Goal: Task Accomplishment & Management: Use online tool/utility

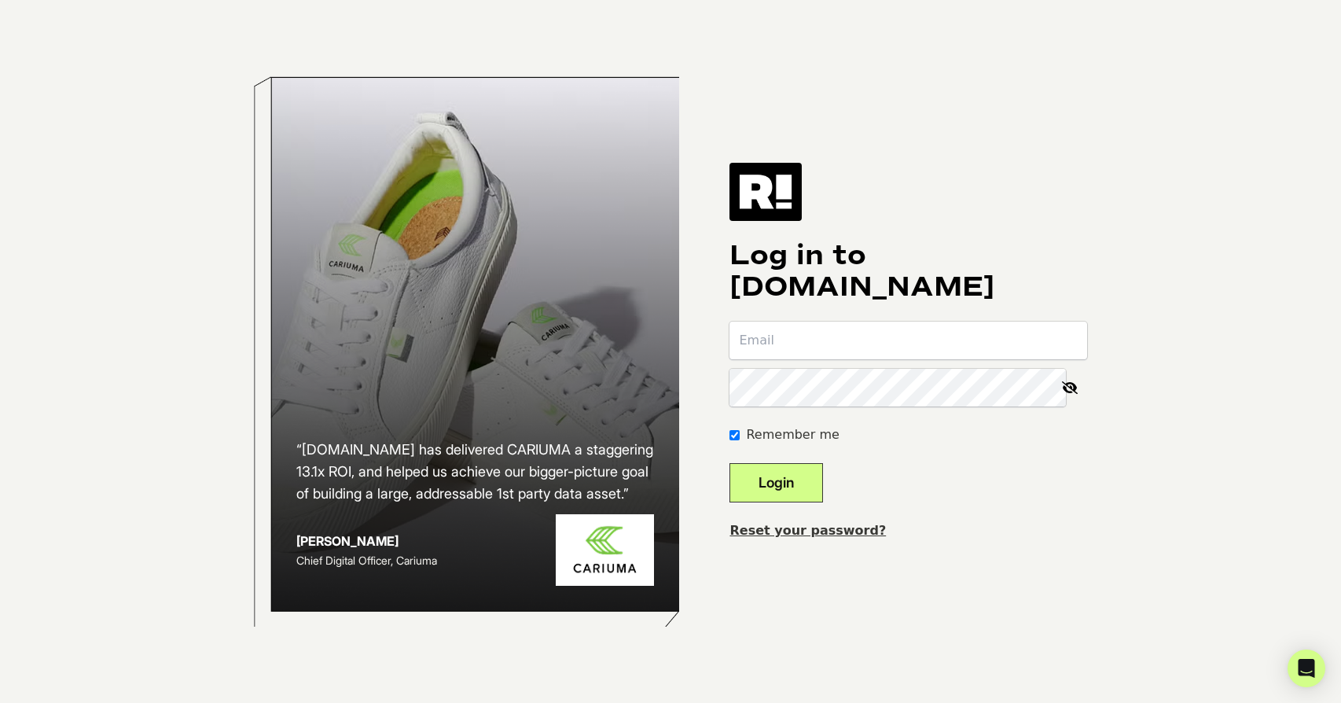
type input "ehn1777@aol.com"
click at [784, 465] on button "Login" at bounding box center [776, 482] width 94 height 39
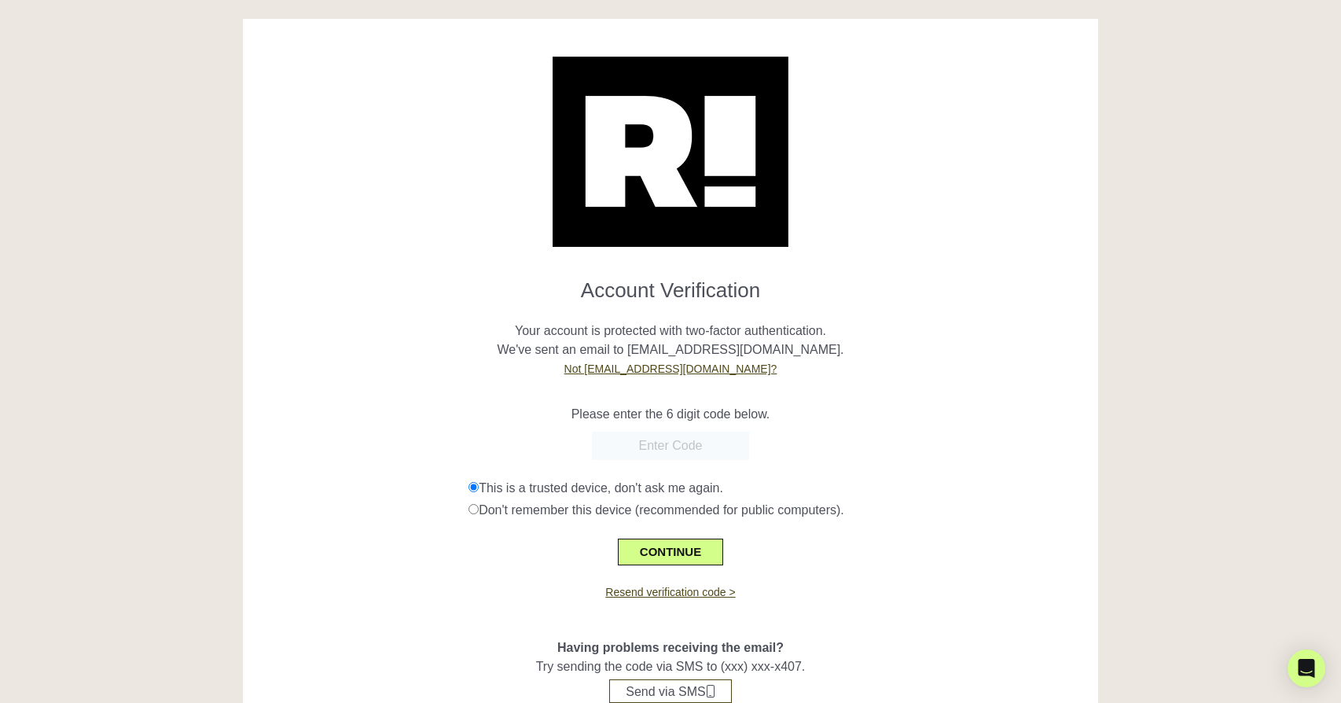
paste input "037957"
type input "037957"
click at [673, 547] on button "CONTINUE" at bounding box center [670, 551] width 105 height 27
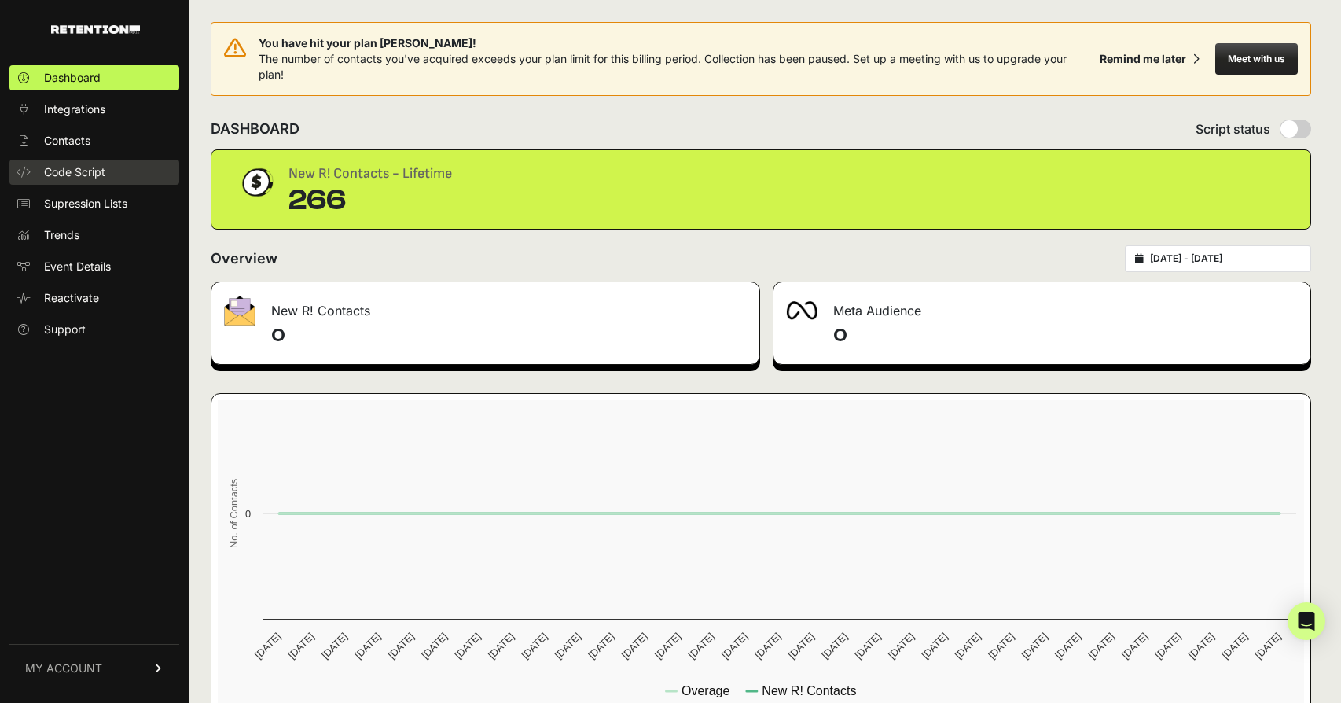
click at [76, 173] on span "Code Script" at bounding box center [74, 172] width 61 height 16
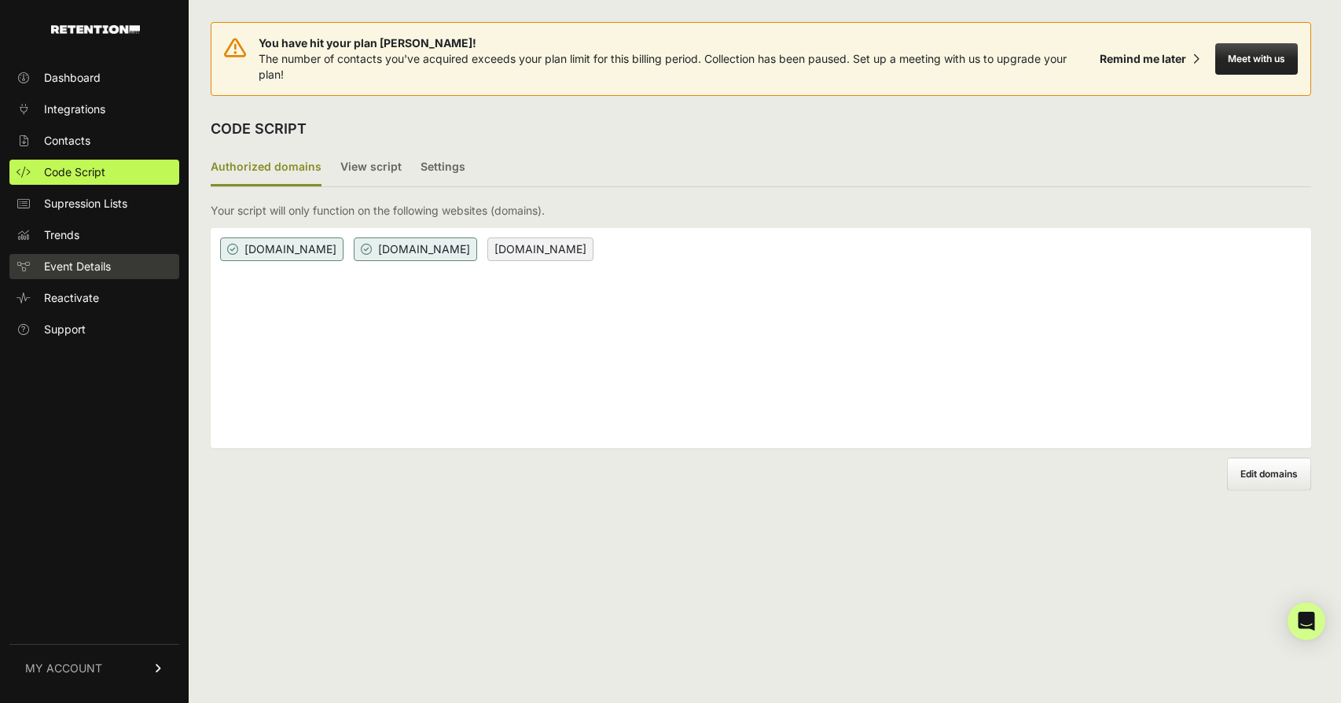
click at [75, 268] on span "Event Details" at bounding box center [77, 267] width 67 height 16
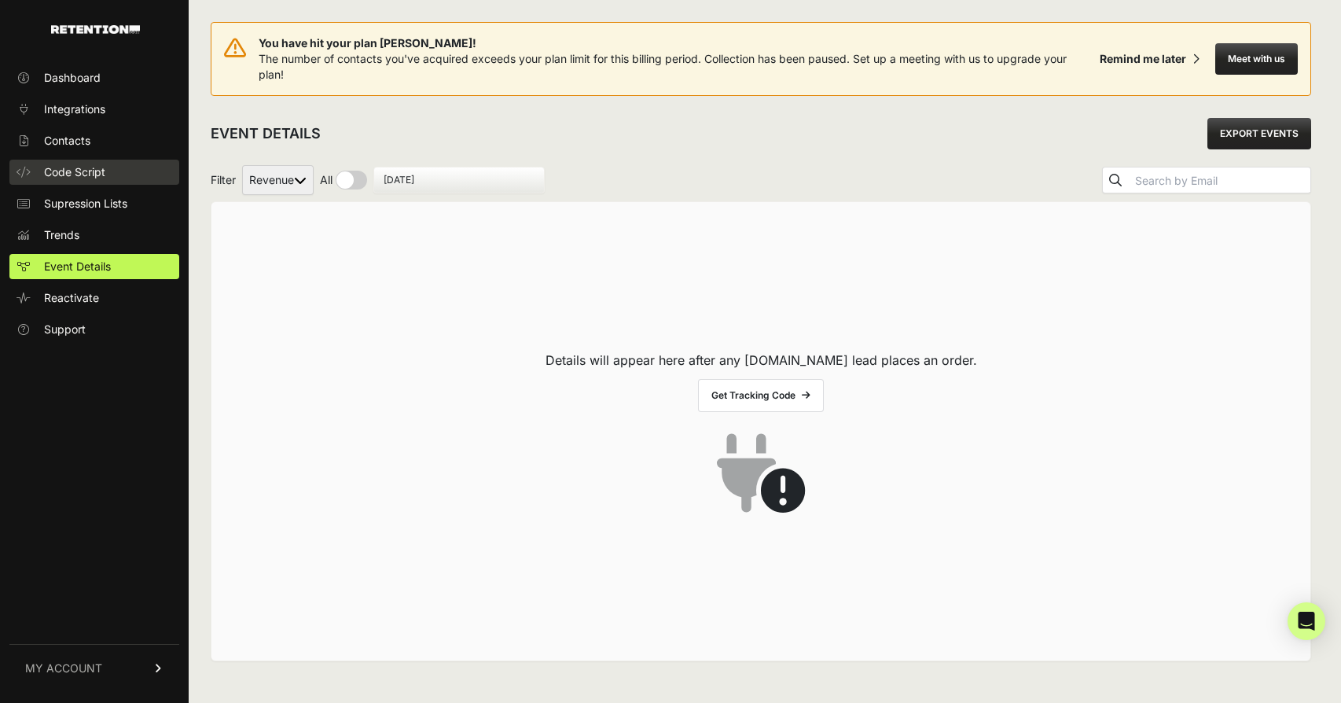
click at [75, 169] on span "Code Script" at bounding box center [74, 172] width 61 height 16
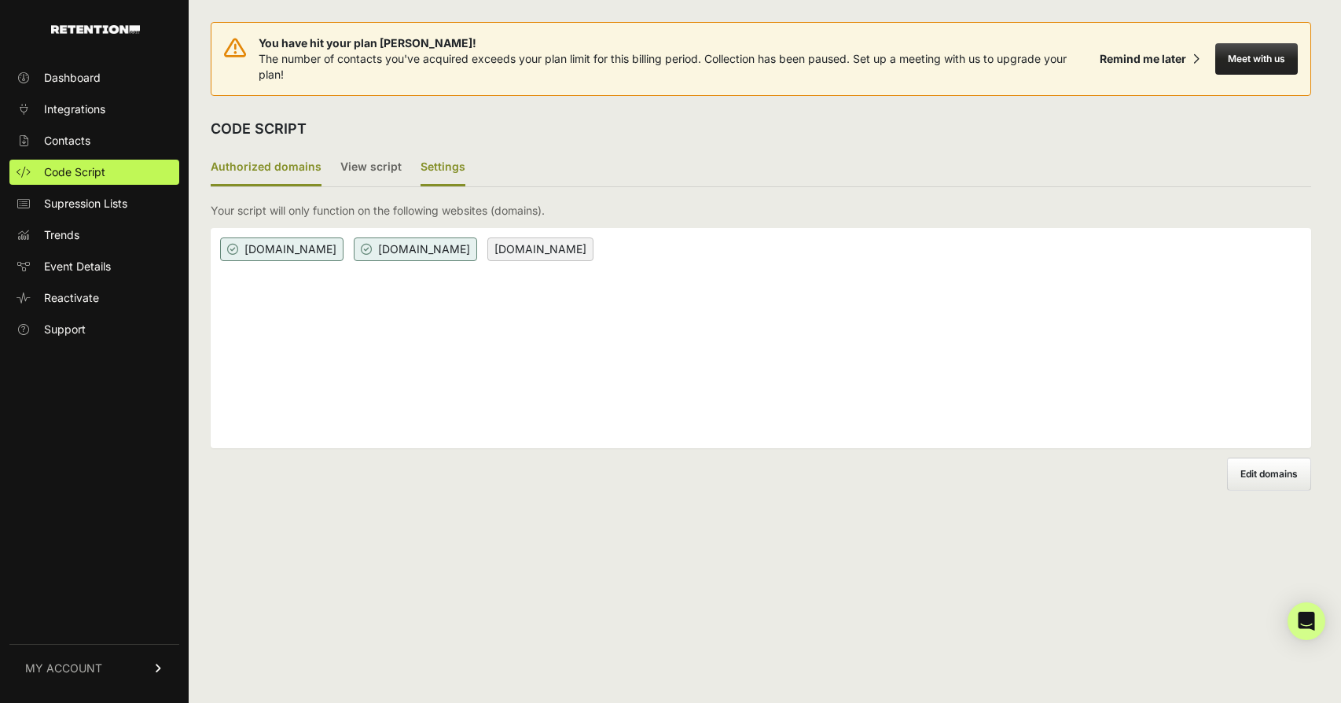
click at [430, 173] on label "Settings" at bounding box center [442, 167] width 45 height 37
click at [0, 0] on input "Settings" at bounding box center [0, 0] width 0 height 0
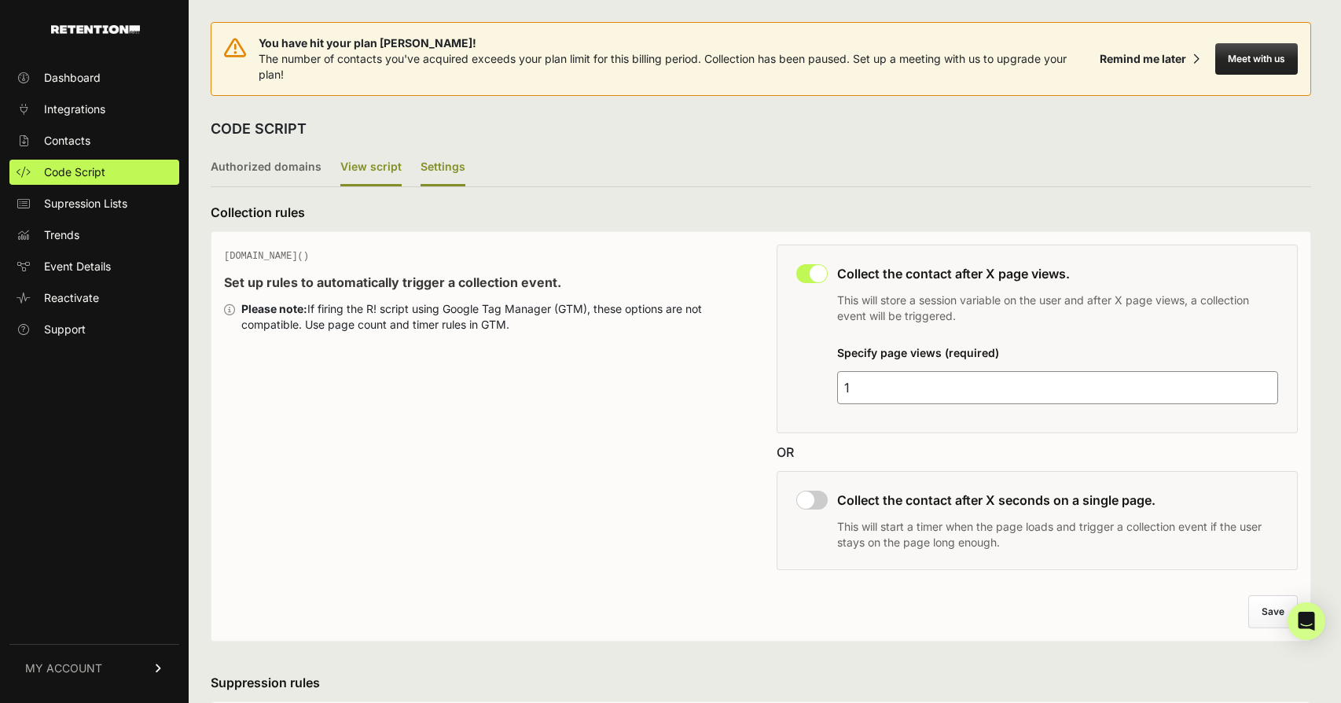
click at [374, 165] on label "View script" at bounding box center [370, 167] width 61 height 37
click at [0, 0] on input "View script" at bounding box center [0, 0] width 0 height 0
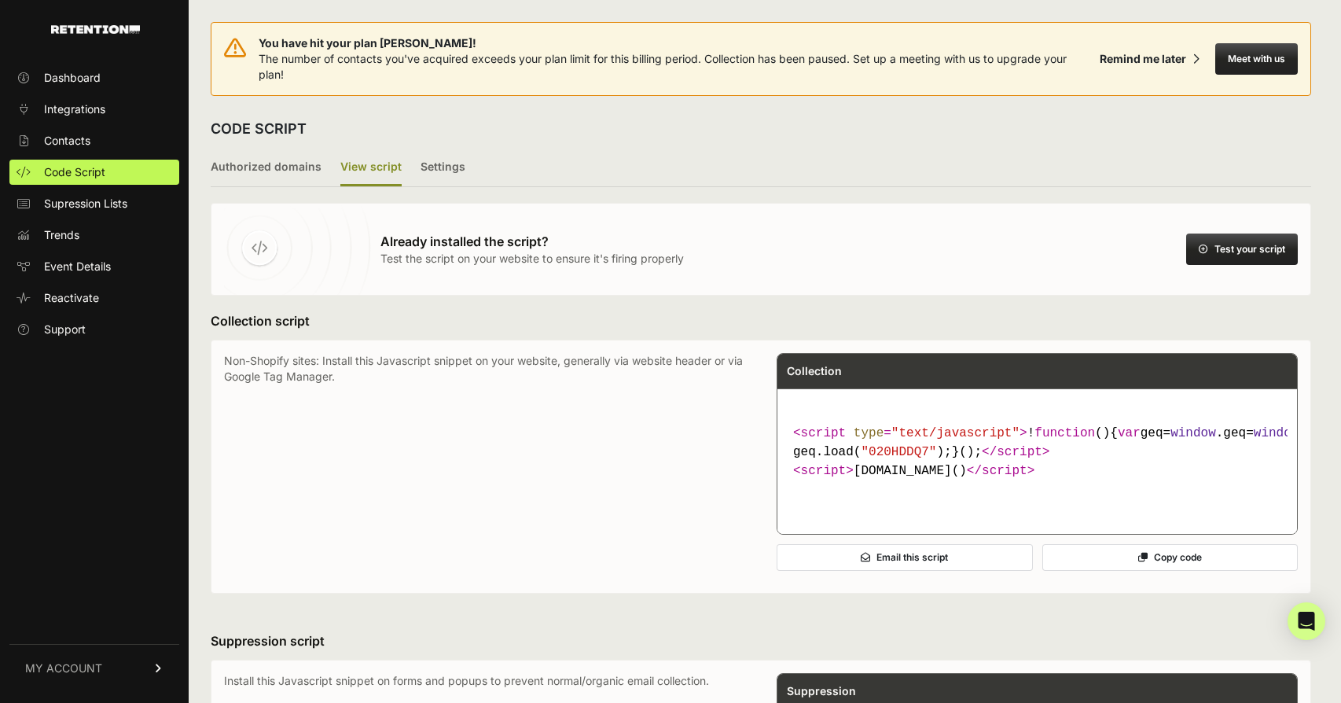
click at [1256, 235] on button "Test your script" at bounding box center [1242, 248] width 112 height 31
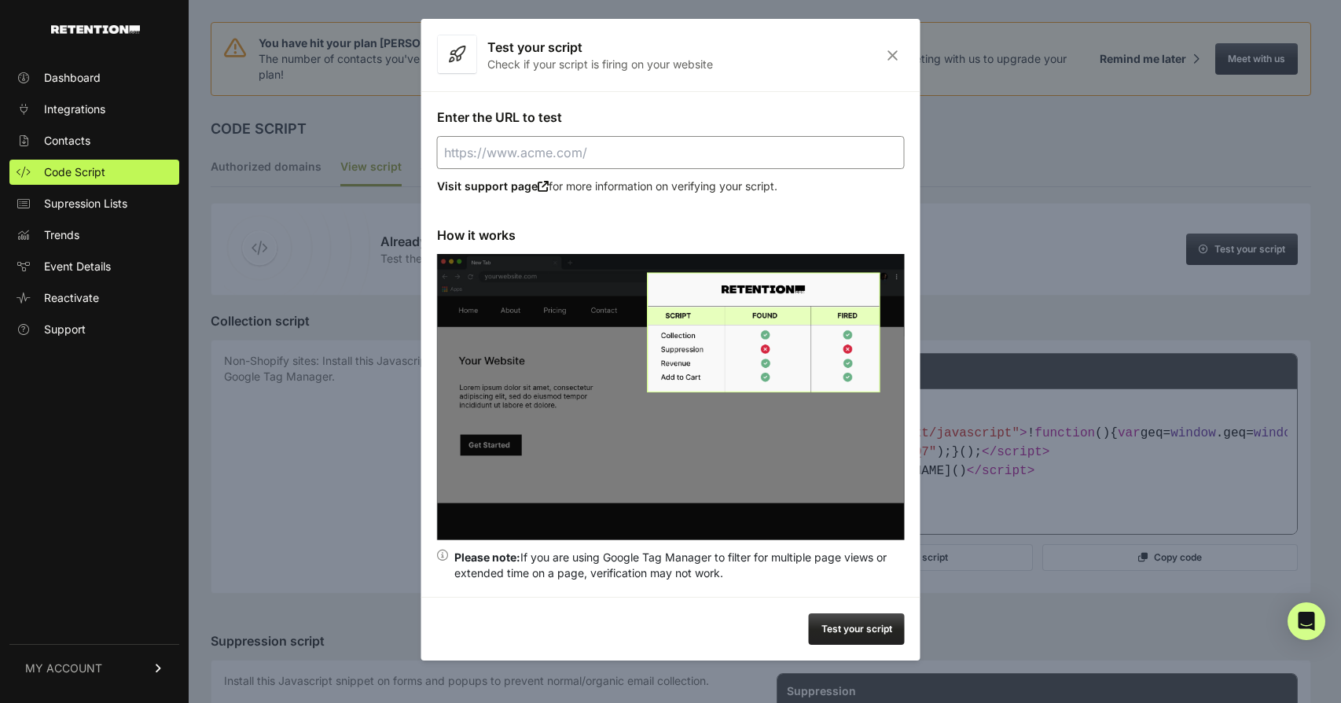
click at [572, 166] on input "Enter the URL to test" at bounding box center [671, 152] width 468 height 33
paste input "[DOMAIN_NAME][URL]"
click at [879, 628] on button "Test your script" at bounding box center [857, 628] width 96 height 31
click at [541, 156] on input "[URL][DOMAIN_NAME]" at bounding box center [671, 152] width 468 height 33
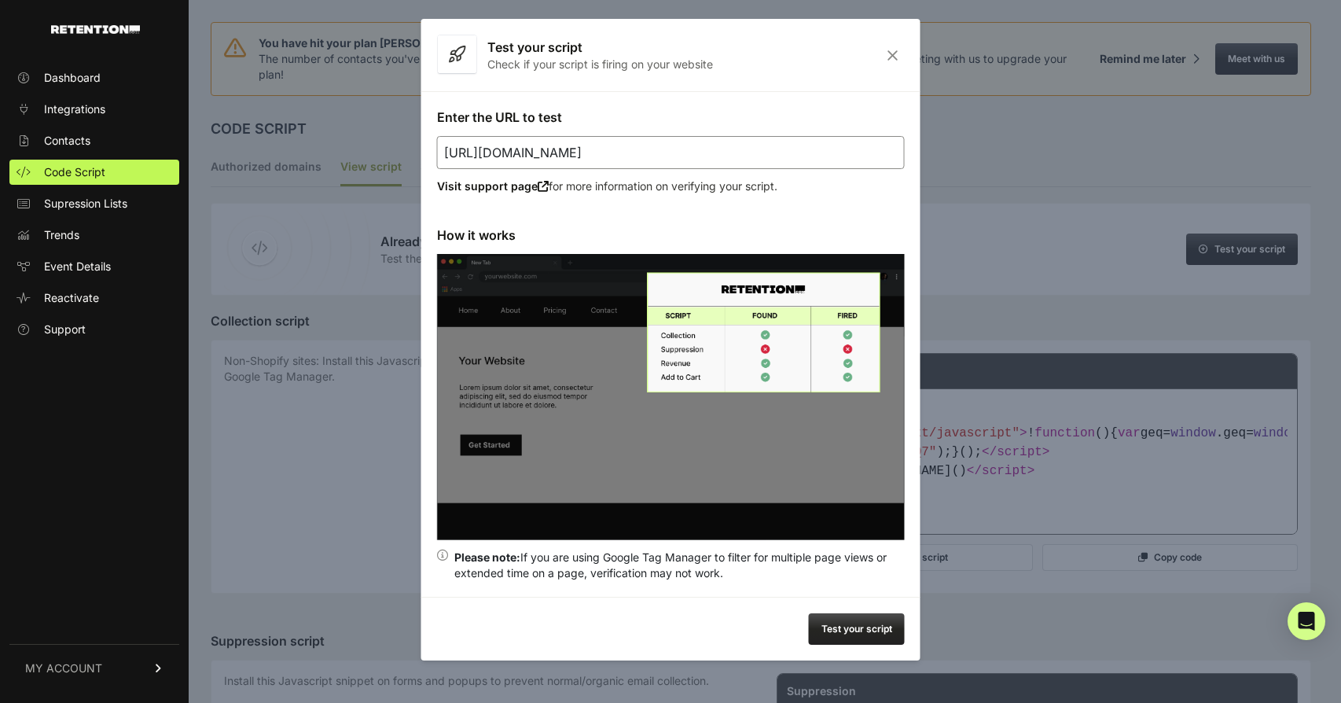
click at [541, 156] on input "[URL][DOMAIN_NAME]" at bounding box center [671, 152] width 468 height 33
paste input "[DOMAIN_NAME][URL][PERSON_NAME]"
click at [842, 626] on button "Test your script" at bounding box center [857, 628] width 96 height 31
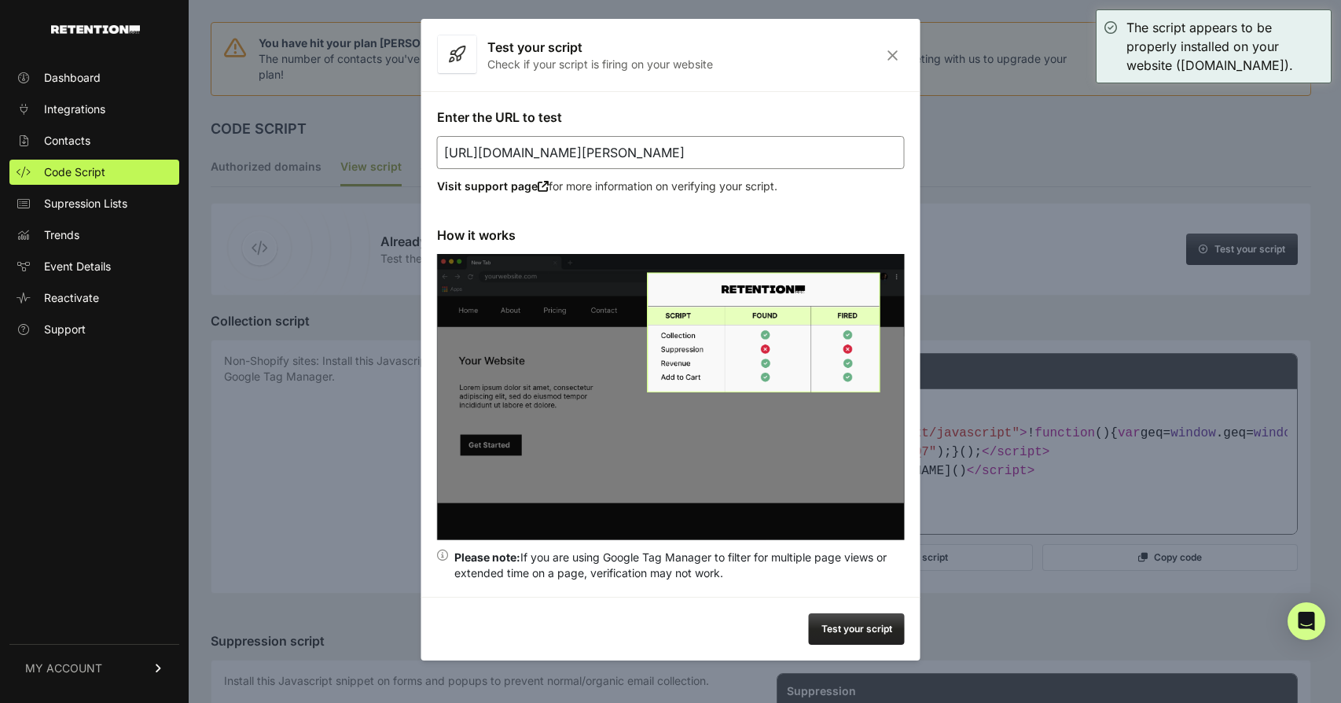
click at [640, 141] on input "[URL][DOMAIN_NAME][PERSON_NAME]" at bounding box center [671, 152] width 468 height 33
paste input "[DOMAIN_NAME][URL]"
click at [853, 626] on button "Test your script" at bounding box center [857, 628] width 96 height 31
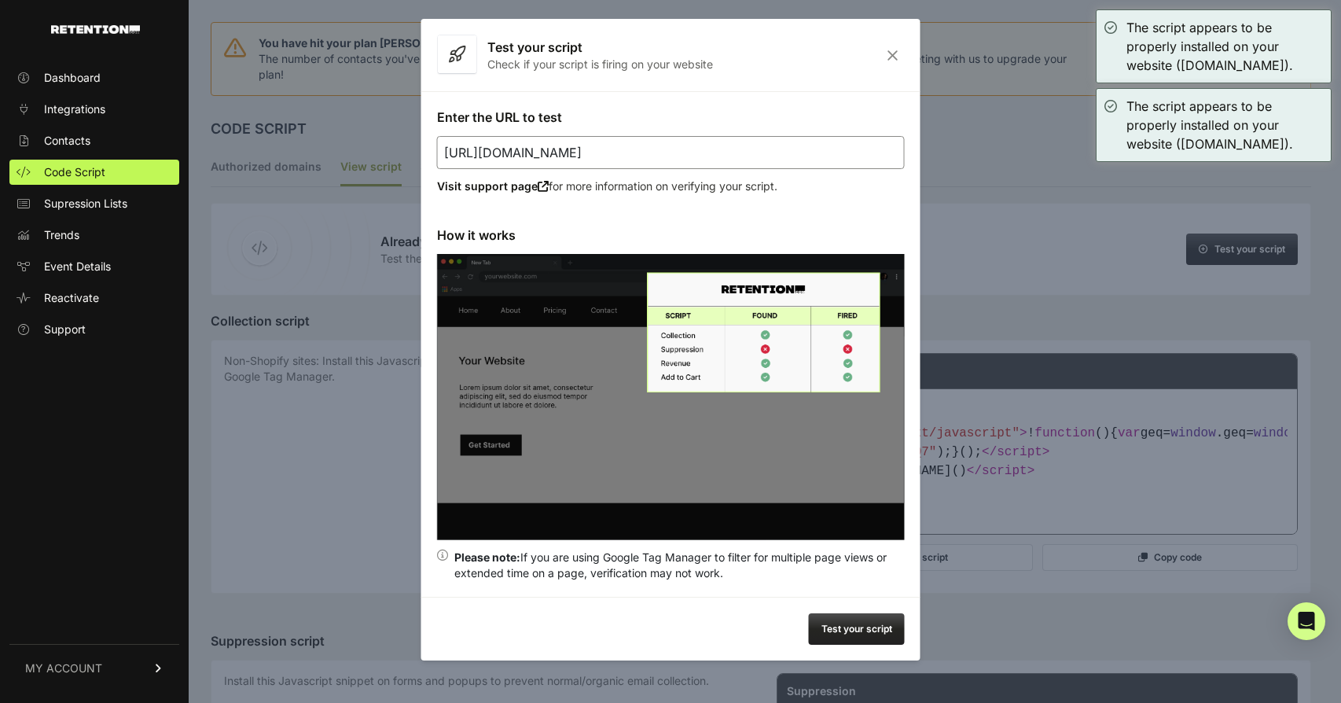
click at [655, 141] on input "[URL][DOMAIN_NAME]" at bounding box center [671, 152] width 468 height 33
paste input "[DOMAIN_NAME][URL]"
click at [837, 639] on button "Test your script" at bounding box center [857, 628] width 96 height 31
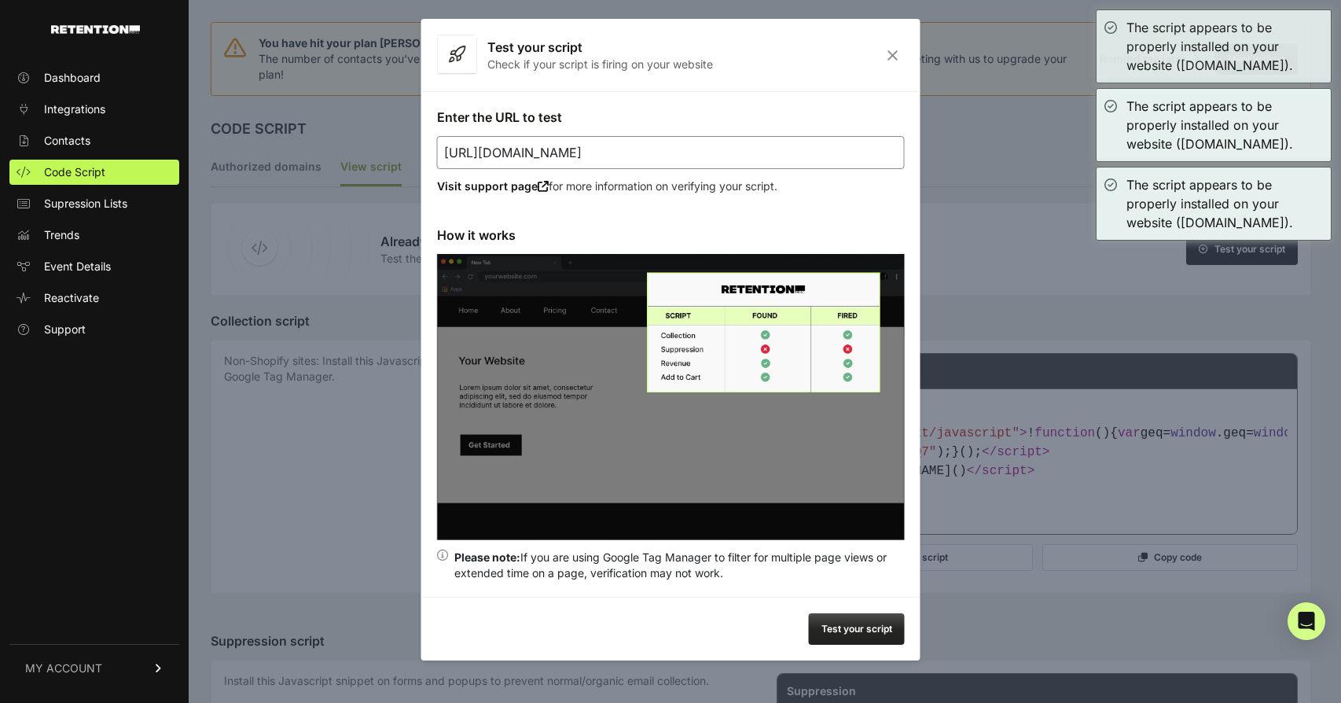
click at [713, 158] on input "[URL][DOMAIN_NAME]" at bounding box center [671, 152] width 468 height 33
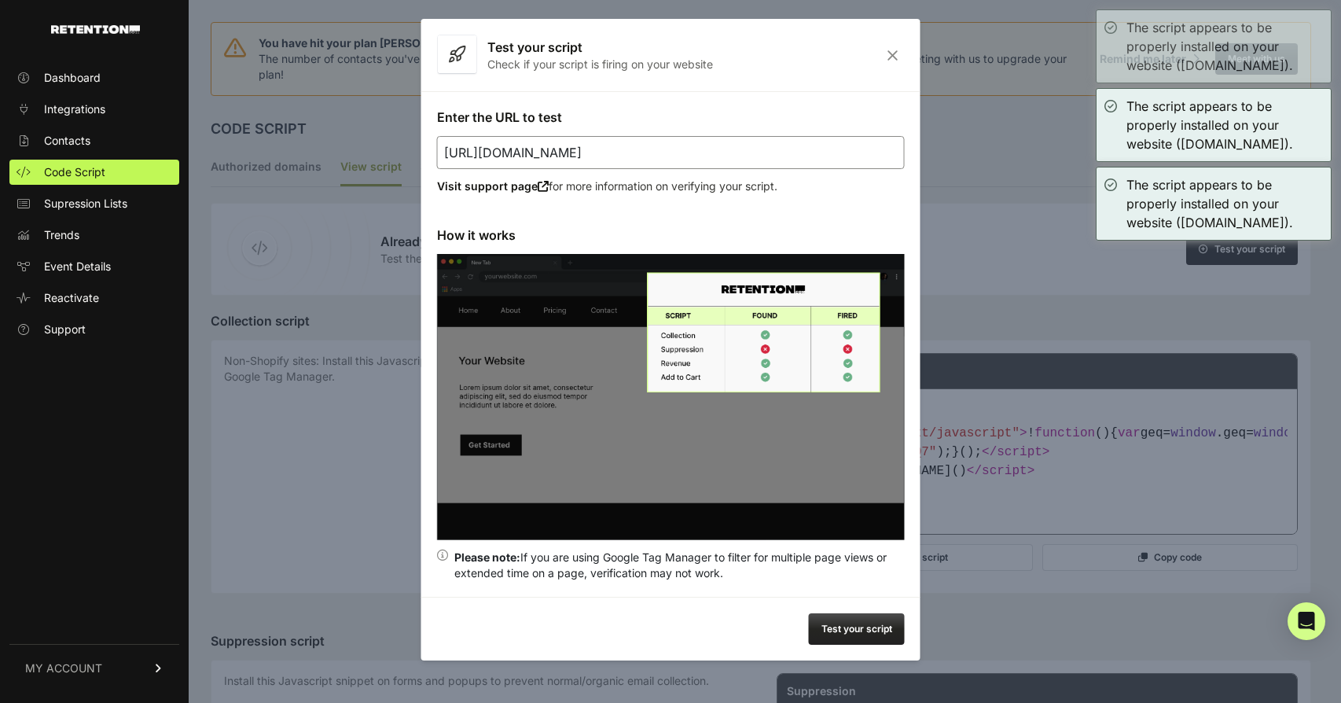
click at [713, 158] on input "[URL][DOMAIN_NAME]" at bounding box center [671, 152] width 468 height 33
paste input "[DOMAIN_NAME][URL]"
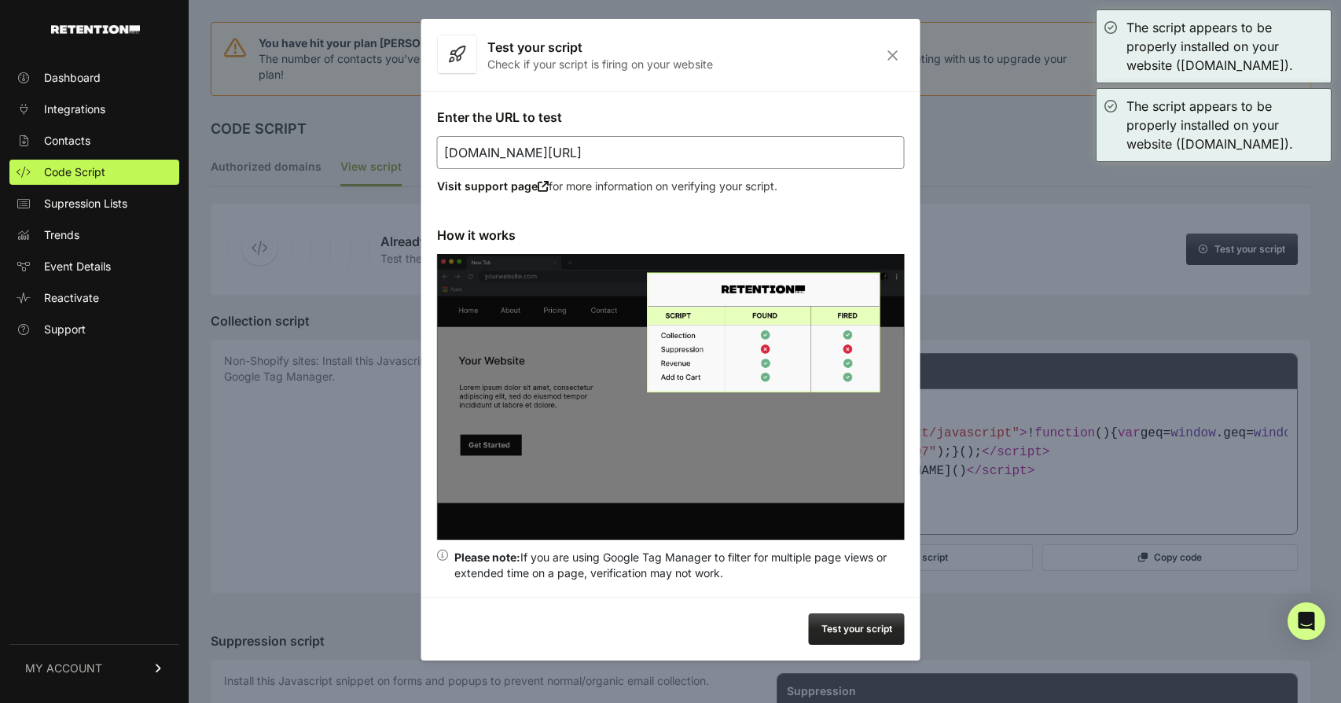
click at [830, 629] on button "Test your script" at bounding box center [857, 628] width 96 height 31
type input "[URL][DOMAIN_NAME]"
click at [892, 56] on icon "Close" at bounding box center [892, 55] width 24 height 13
